Goal: Transaction & Acquisition: Subscribe to service/newsletter

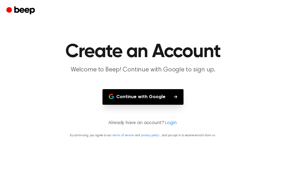
click at [138, 5] on div at bounding box center [143, 10] width 274 height 21
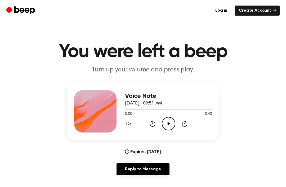
click at [166, 122] on icon "Play Audio" at bounding box center [169, 124] width 14 height 14
click at [169, 122] on icon "Pause Audio" at bounding box center [169, 124] width 14 height 14
click at [169, 125] on icon at bounding box center [169, 123] width 3 height 3
click at [260, 0] on div "Log in Create Account" at bounding box center [143, 10] width 274 height 21
click at [212, 0] on div "Log in Create Account" at bounding box center [143, 10] width 274 height 21
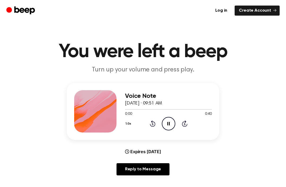
click at [204, 2] on div "Log in Create Account" at bounding box center [143, 10] width 274 height 21
click at [168, 128] on icon "Pause Audio" at bounding box center [169, 124] width 14 height 14
click at [172, 125] on icon "Play Audio" at bounding box center [169, 124] width 14 height 14
click at [167, 122] on icon "Play Audio" at bounding box center [169, 124] width 14 height 14
click at [172, 125] on icon "Pause Audio" at bounding box center [169, 124] width 14 height 14
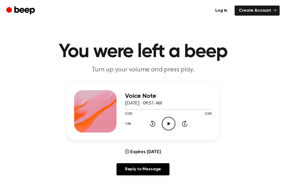
click at [169, 123] on icon at bounding box center [169, 123] width 3 height 3
click at [168, 122] on icon "Pause Audio" at bounding box center [169, 124] width 14 height 14
click at [167, 122] on icon "Play Audio" at bounding box center [169, 124] width 14 height 14
click at [169, 123] on icon "Pause Audio" at bounding box center [169, 124] width 14 height 14
click at [173, 121] on icon "Play Audio" at bounding box center [169, 124] width 14 height 14
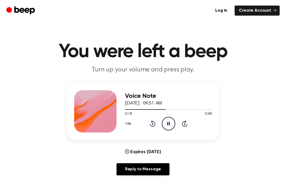
click at [170, 122] on icon "Pause Audio" at bounding box center [169, 124] width 14 height 14
click at [154, 126] on icon "Rewind 5 seconds" at bounding box center [153, 123] width 6 height 7
click at [153, 126] on icon "Rewind 5 seconds" at bounding box center [153, 123] width 6 height 7
click at [154, 126] on icon at bounding box center [153, 124] width 6 height 6
click at [154, 126] on icon "Rewind 5 seconds" at bounding box center [153, 123] width 6 height 7
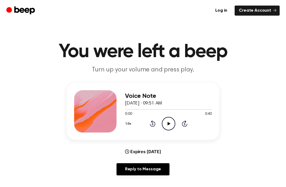
click at [154, 123] on icon "Rewind 5 seconds" at bounding box center [153, 123] width 6 height 7
click at [150, 127] on icon "Rewind 5 seconds" at bounding box center [153, 123] width 6 height 7
click at [169, 122] on icon "Play Audio" at bounding box center [169, 124] width 14 height 14
click at [172, 124] on icon "Pause Audio" at bounding box center [169, 124] width 14 height 14
click at [169, 128] on icon "Play Audio" at bounding box center [169, 124] width 14 height 14
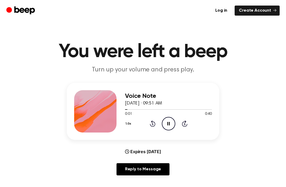
click at [258, 15] on link "Create Account" at bounding box center [257, 11] width 45 height 10
click at [168, 171] on link "Reply to Message" at bounding box center [143, 170] width 53 height 12
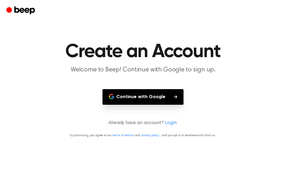
click at [179, 102] on button "Continue with Google" at bounding box center [143, 97] width 81 height 16
